Goal: Transaction & Acquisition: Book appointment/travel/reservation

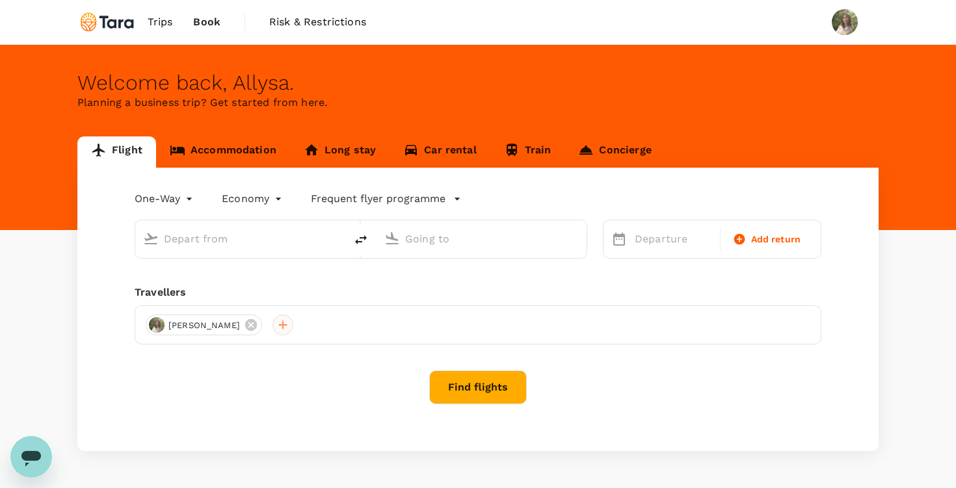
click at [280, 326] on div at bounding box center [282, 325] width 21 height 21
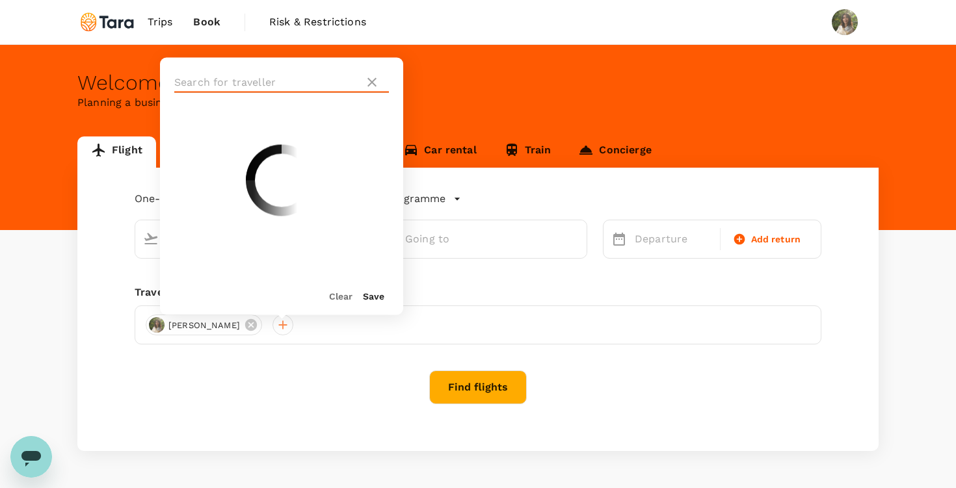
click at [260, 86] on input "text" at bounding box center [266, 82] width 185 height 21
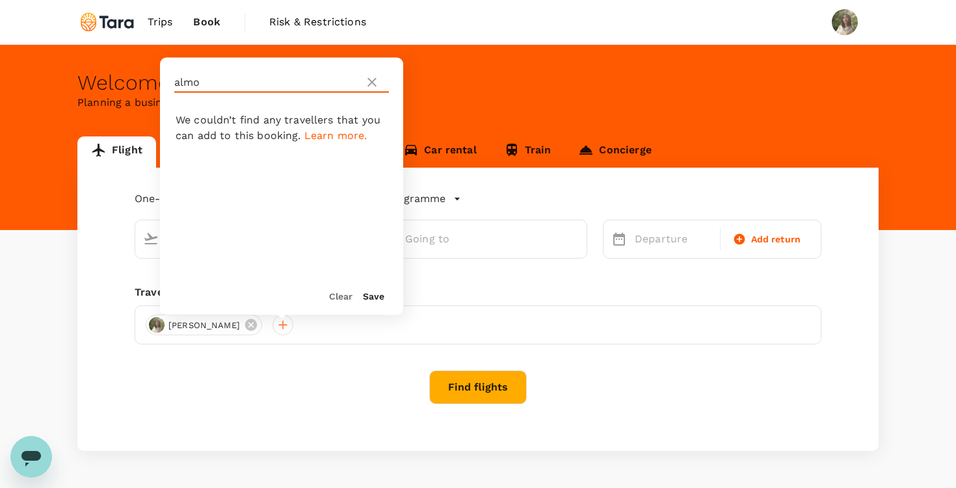
type input "almo"
click at [378, 80] on icon at bounding box center [372, 83] width 16 height 16
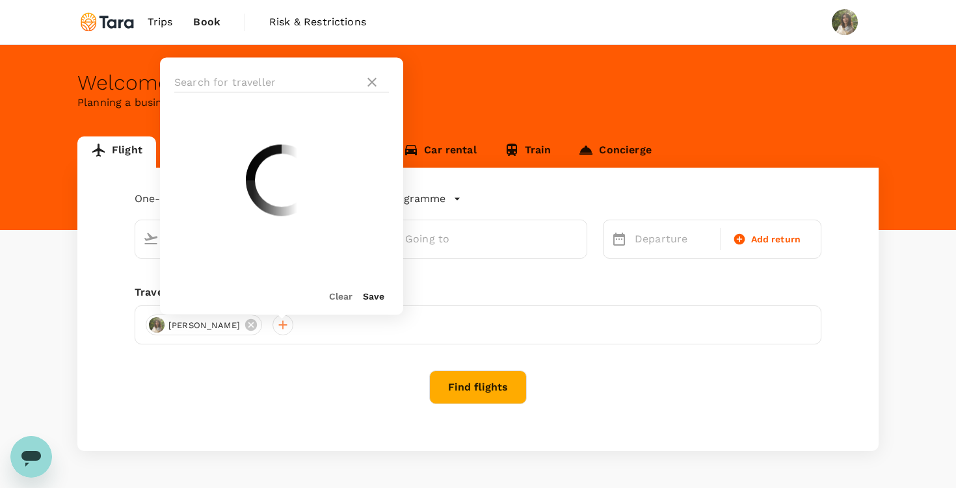
click at [372, 393] on div "Find flights" at bounding box center [478, 388] width 686 height 34
